Goal: Navigation & Orientation: Find specific page/section

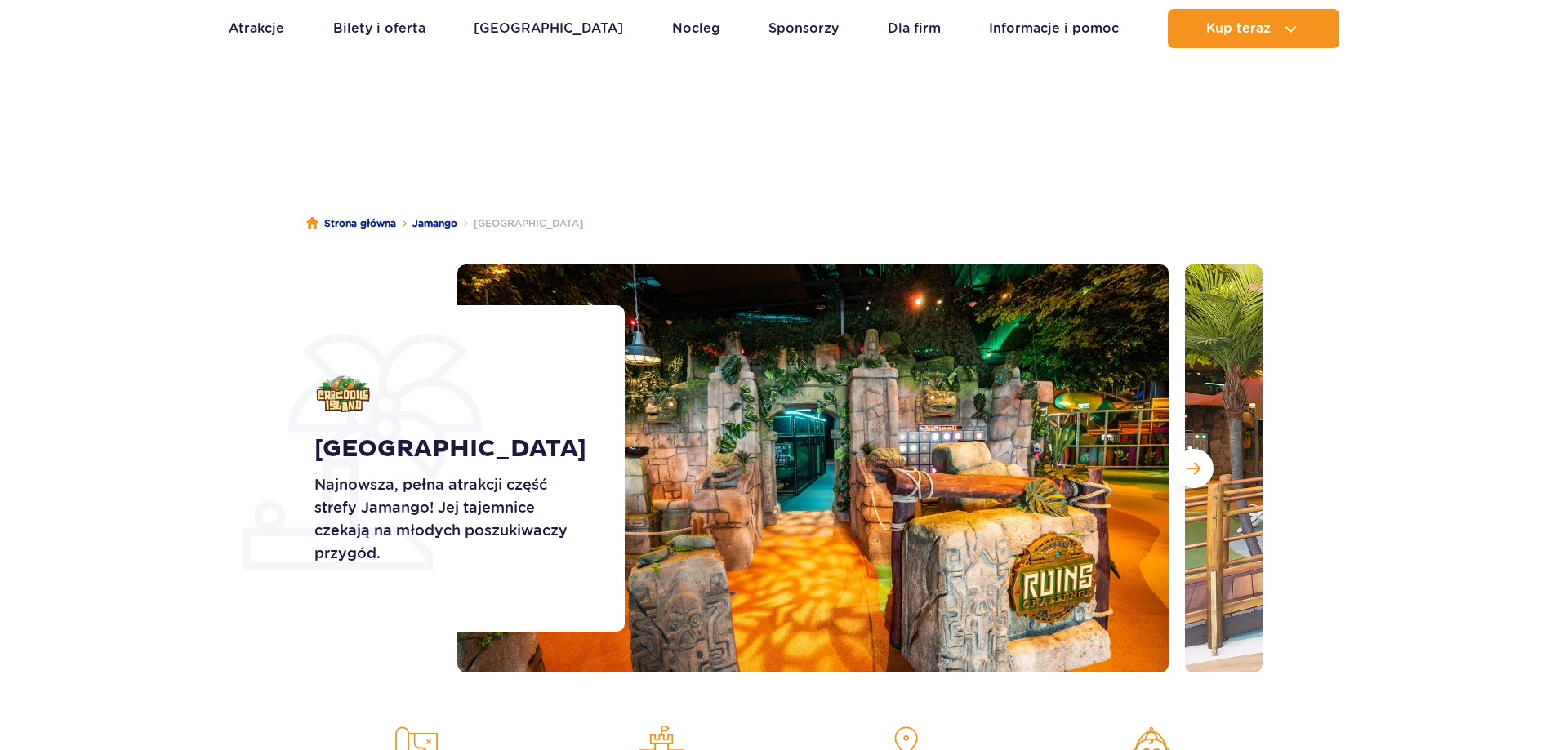
scroll to position [167, 0]
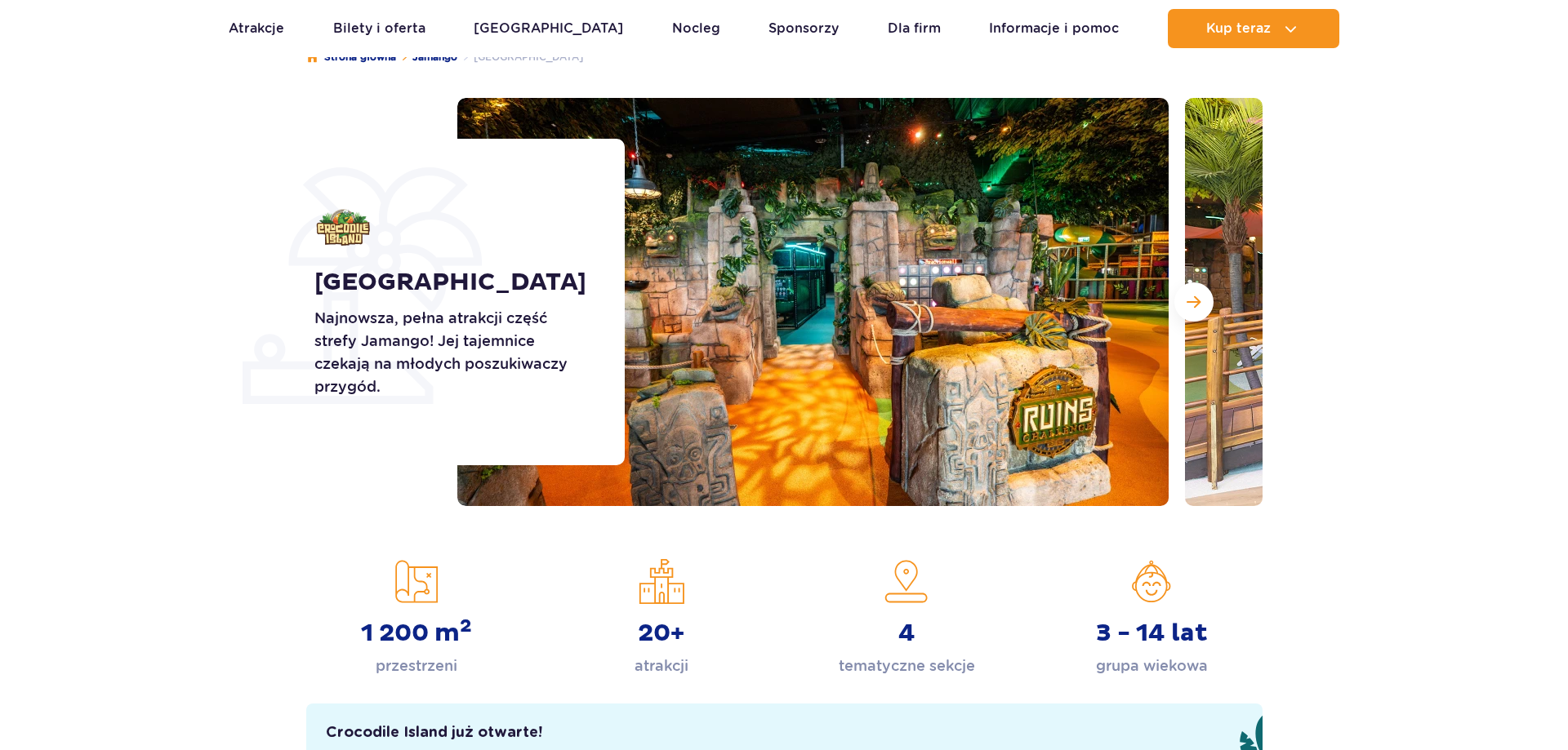
click at [1191, 309] on span "Następny slajd" at bounding box center [1193, 302] width 14 height 15
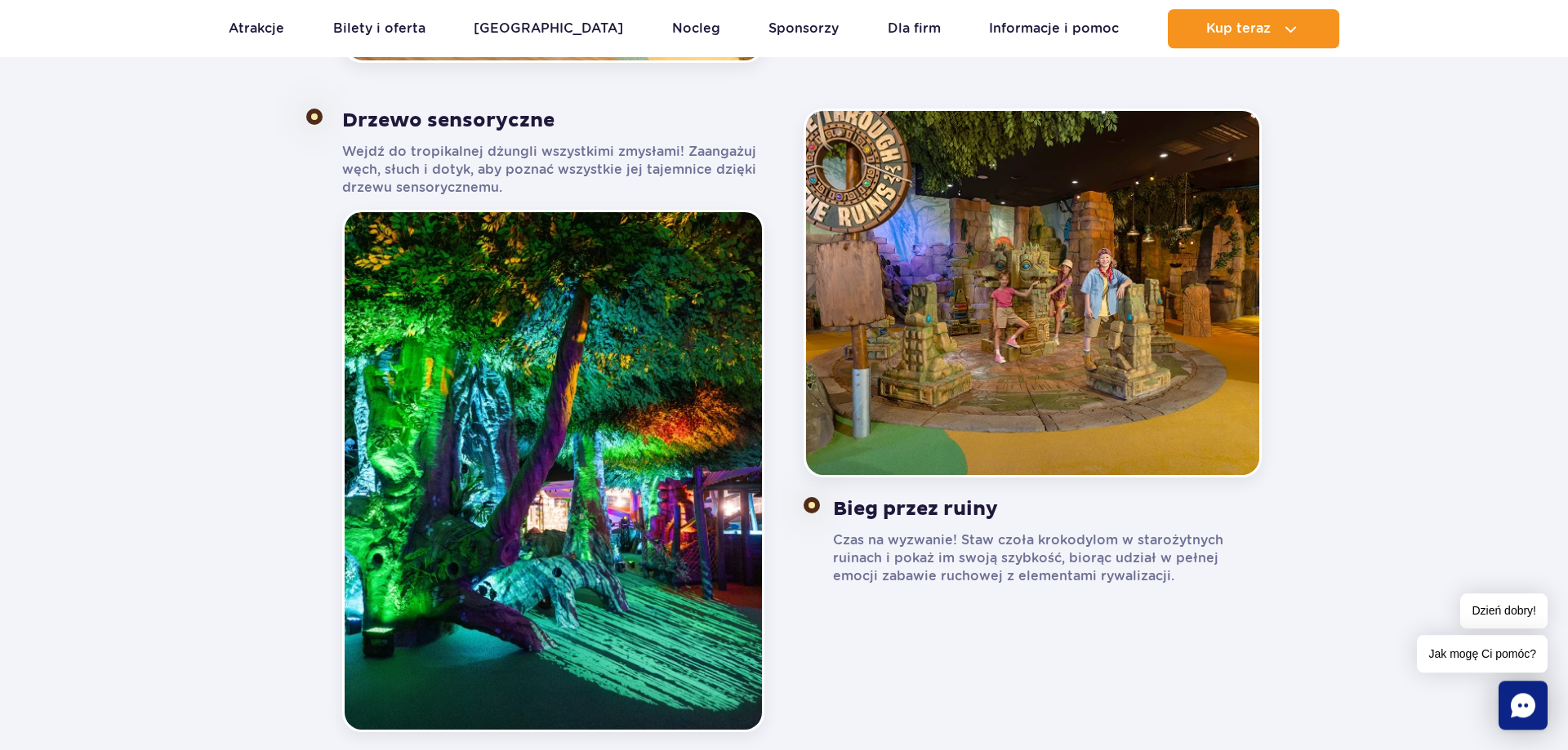
scroll to position [1582, 0]
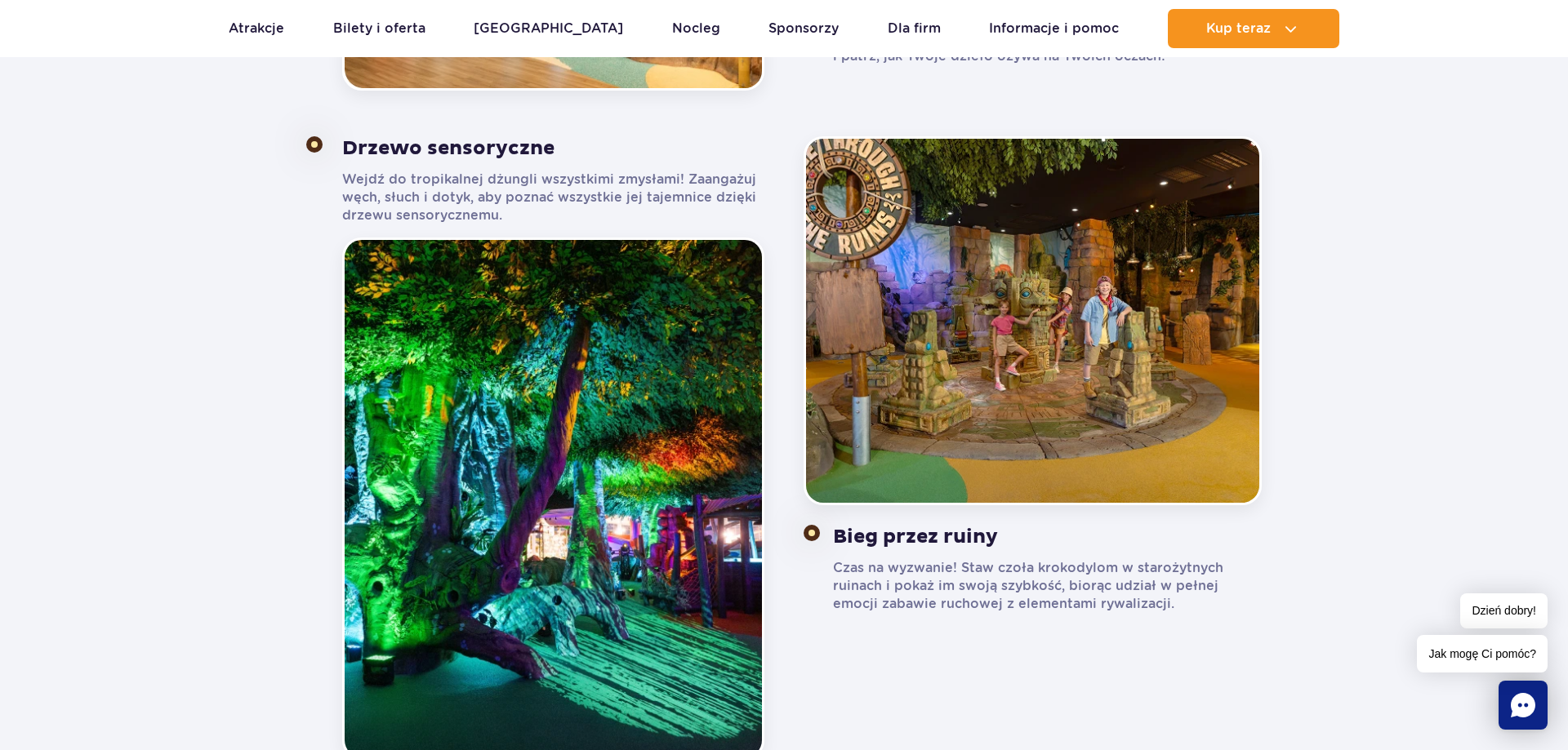
click at [1333, 496] on section "Poznaj [GEOGRAPHIC_DATA] to pełna przygód i wyzwań kraina, która budzi kreatywn…" at bounding box center [784, 92] width 1568 height 1336
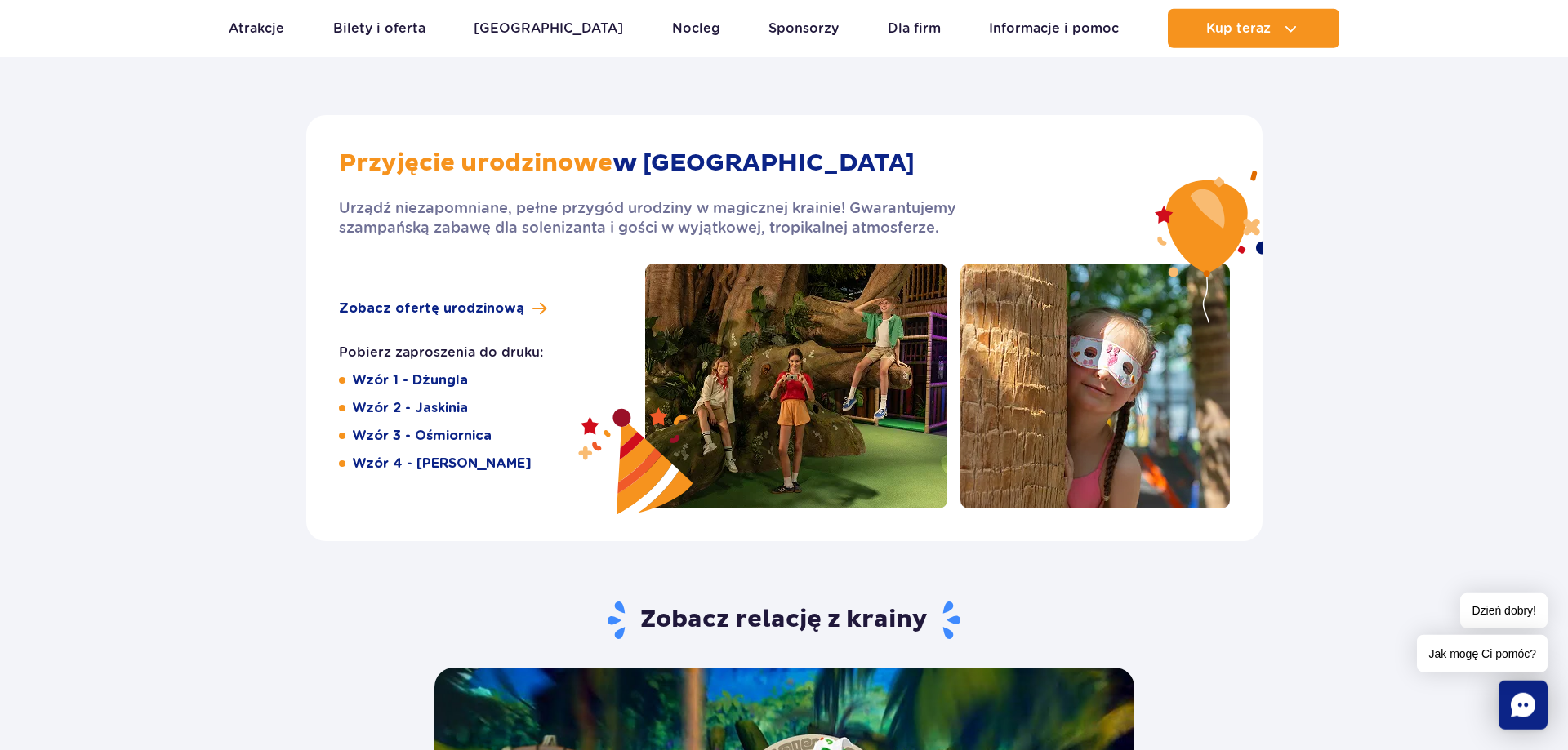
scroll to position [2581, 0]
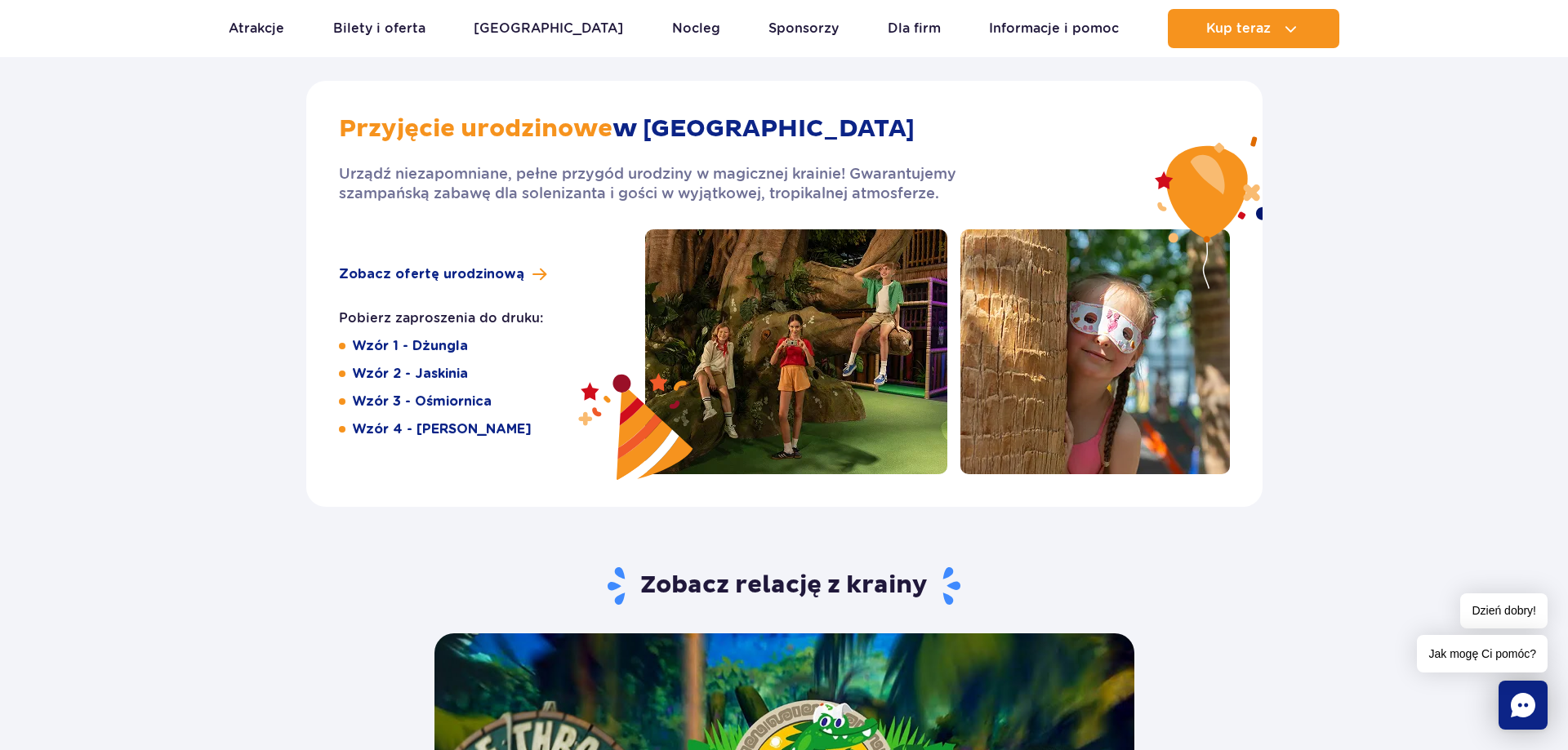
click at [409, 336] on div "Pobierz zaproszenia do druku: Wzór 1 - Dżungla Wzór 2 - Jaskinia Wzór 3 - Ośmio…" at bounding box center [485, 374] width 293 height 129
click at [417, 347] on link "Wzór 1 - Dżungla" at bounding box center [410, 346] width 116 height 18
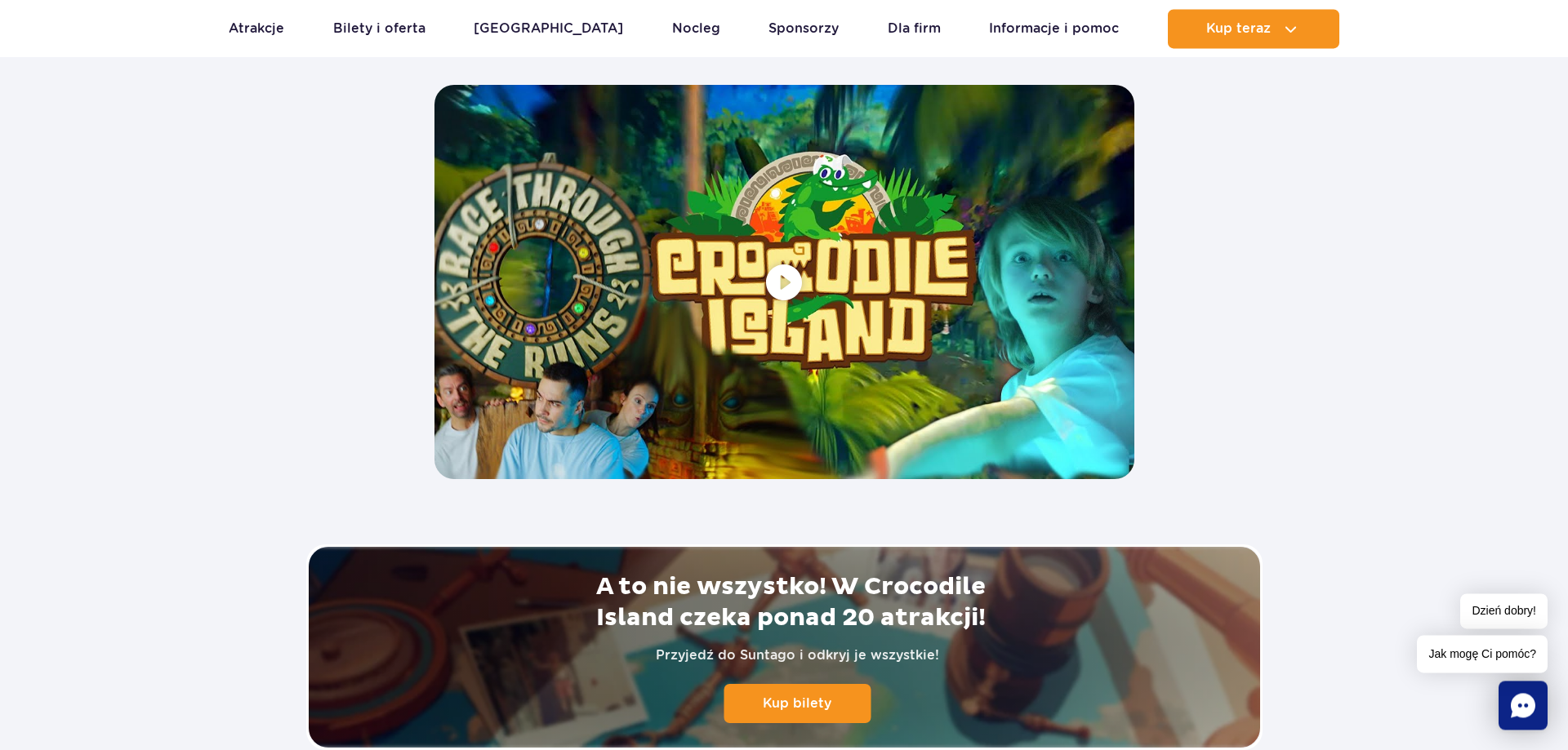
scroll to position [3497, 0]
